Goal: Task Accomplishment & Management: Use online tool/utility

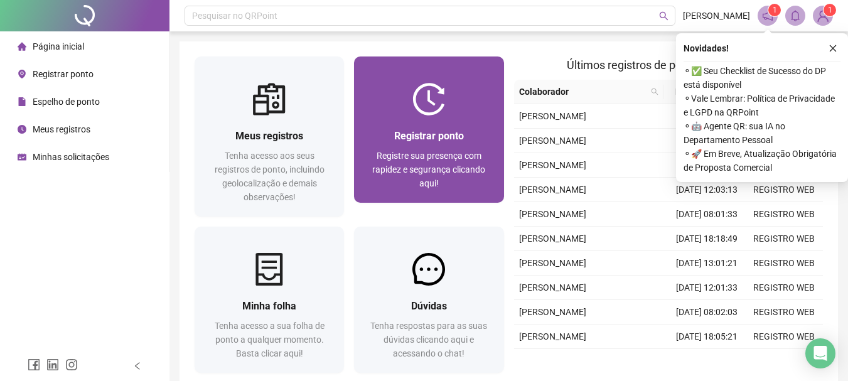
click at [431, 160] on span "Registre sua presença com rapidez e segurança clicando aqui!" at bounding box center [428, 170] width 113 height 38
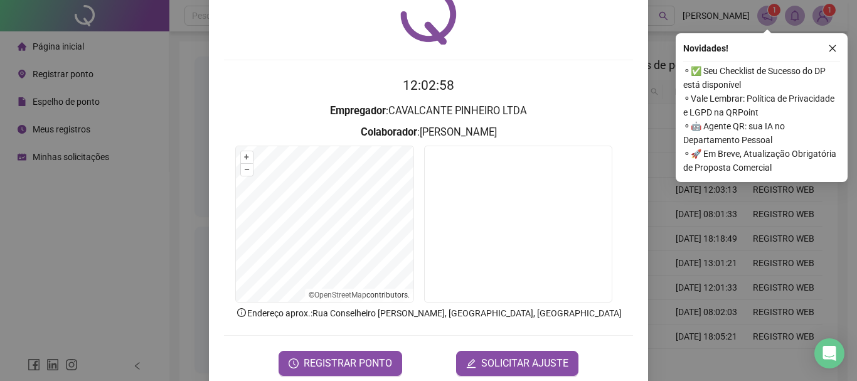
scroll to position [82, 0]
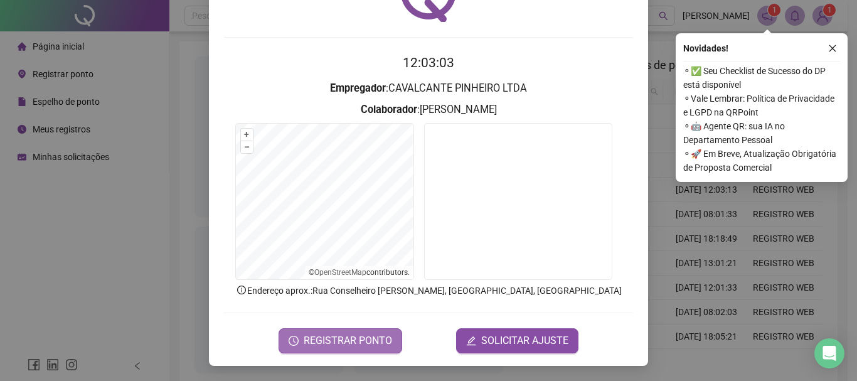
click at [343, 344] on span "REGISTRAR PONTO" at bounding box center [348, 340] width 88 height 15
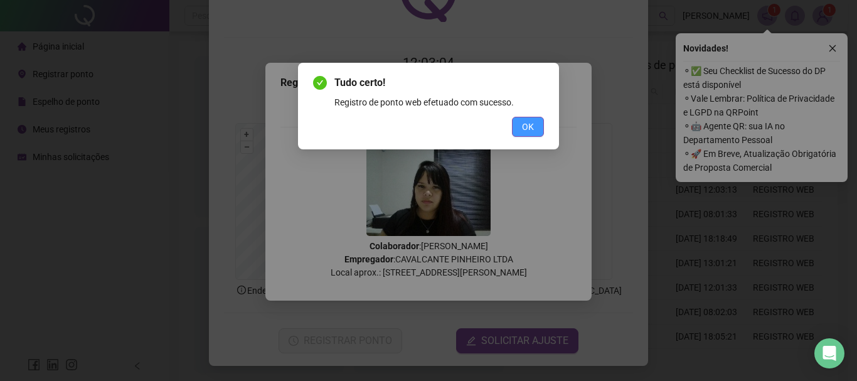
click at [532, 119] on button "OK" at bounding box center [528, 127] width 32 height 20
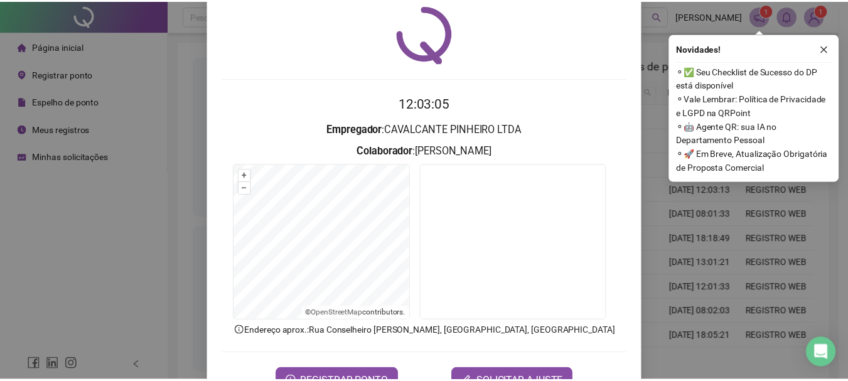
scroll to position [0, 0]
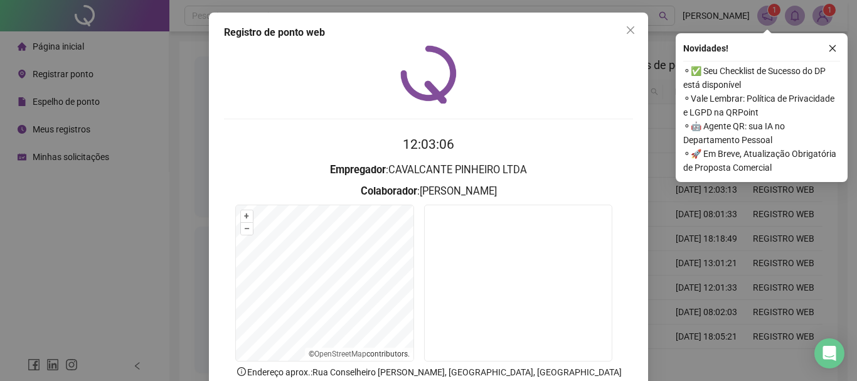
click at [622, 35] on button "Close" at bounding box center [630, 30] width 20 height 20
